Goal: Task Accomplishment & Management: Manage account settings

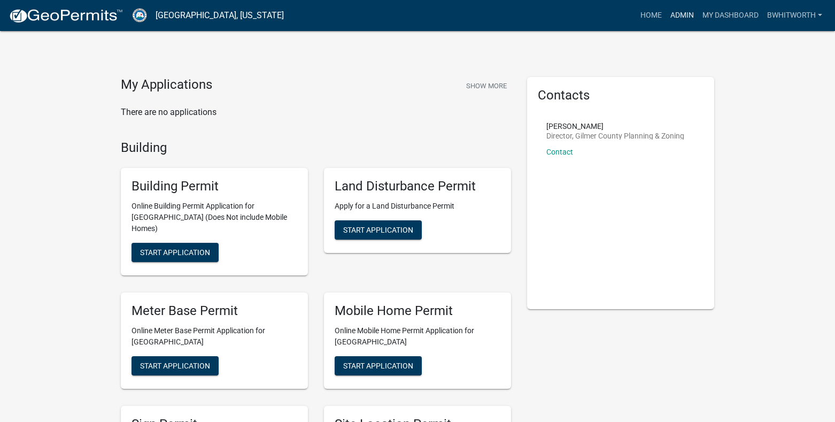
click at [683, 12] on link "Admin" at bounding box center [682, 15] width 32 height 20
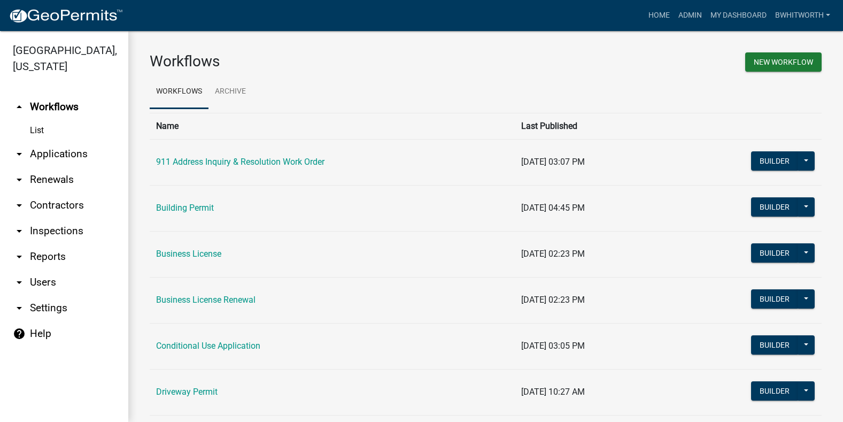
click at [29, 150] on link "arrow_drop_down Applications" at bounding box center [64, 154] width 128 height 26
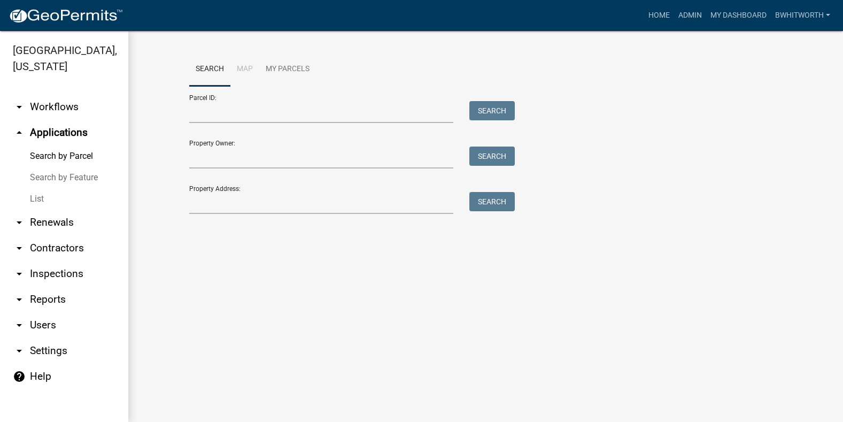
click at [36, 196] on link "List" at bounding box center [64, 198] width 128 height 21
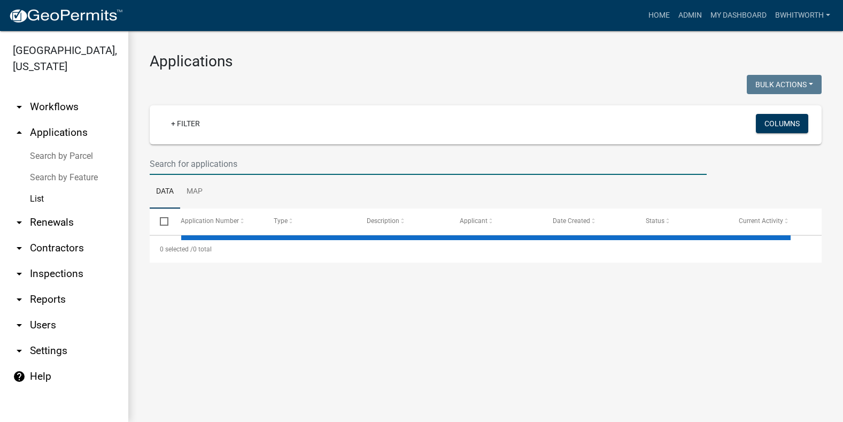
select select "3: 100"
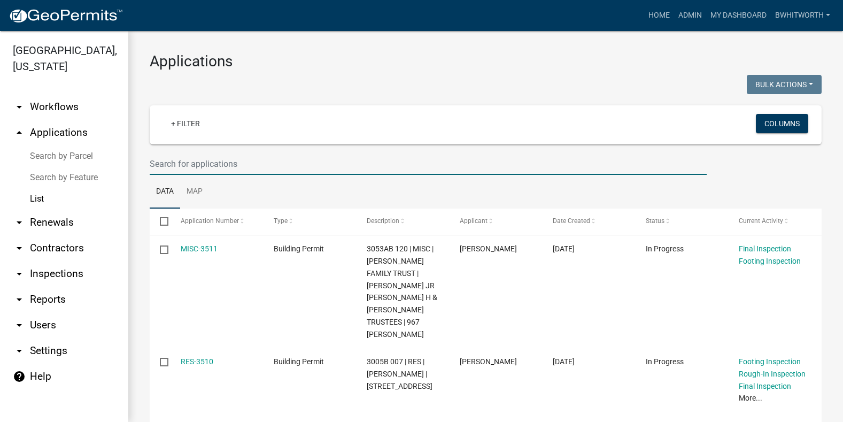
paste input "[PERSON_NAME]"
type input "[PERSON_NAME]"
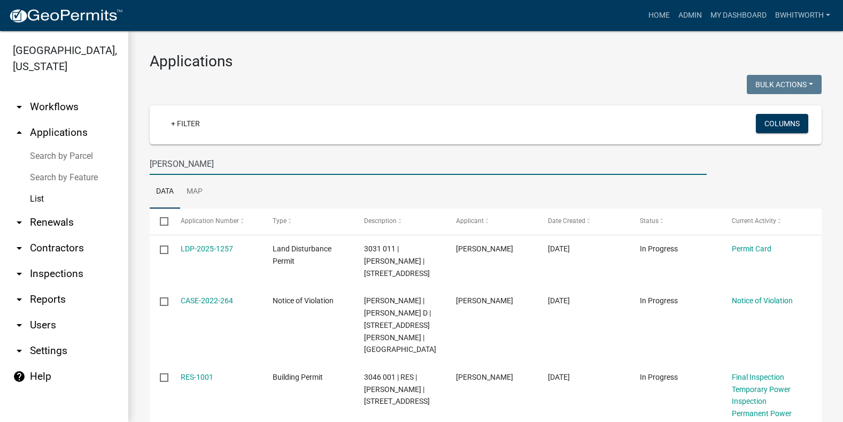
click at [38, 197] on link "List" at bounding box center [64, 198] width 128 height 21
click at [35, 198] on link "List" at bounding box center [64, 198] width 128 height 21
click at [37, 156] on link "Search by Parcel" at bounding box center [64, 155] width 128 height 21
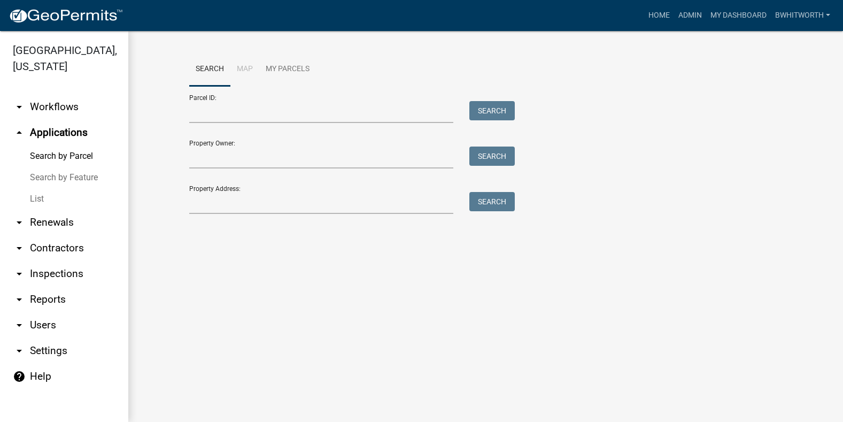
click at [37, 200] on link "List" at bounding box center [64, 198] width 128 height 21
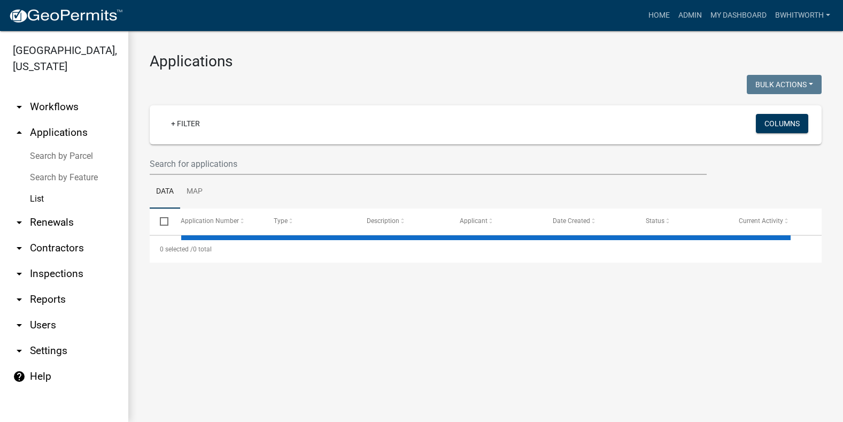
select select "3: 100"
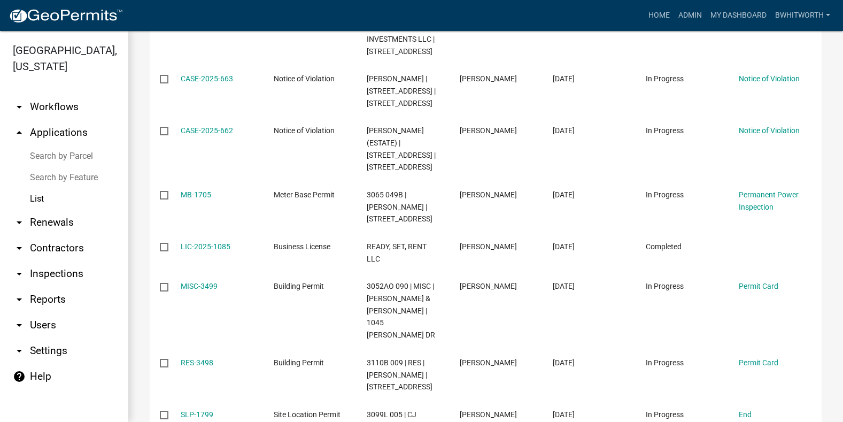
scroll to position [2085, 0]
